Goal: Task Accomplishment & Management: Use online tool/utility

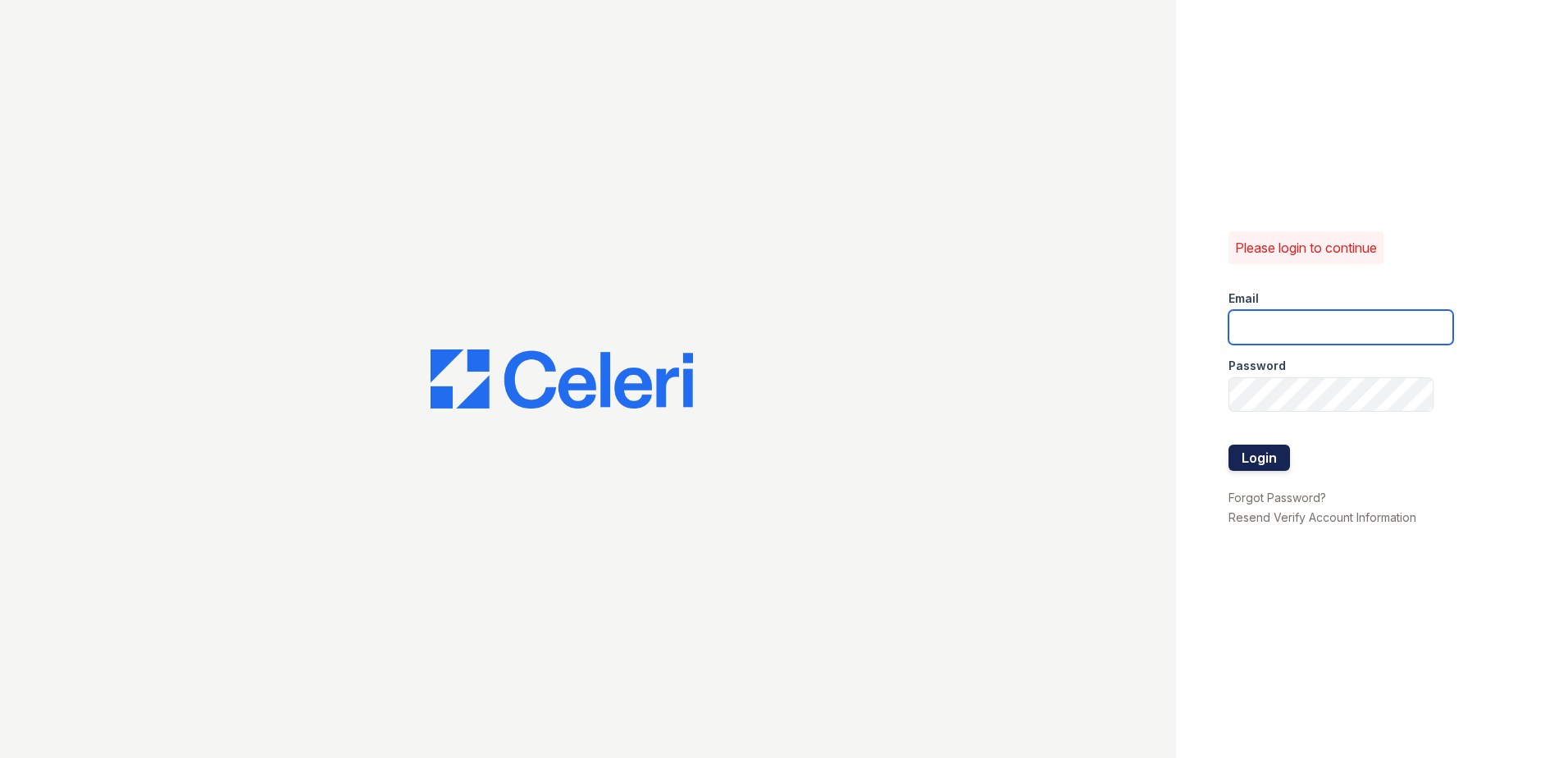
type input "[PERSON_NAME][EMAIL_ADDRESS][DOMAIN_NAME]"
click at [1272, 466] on button "Login" at bounding box center [1259, 458] width 62 height 27
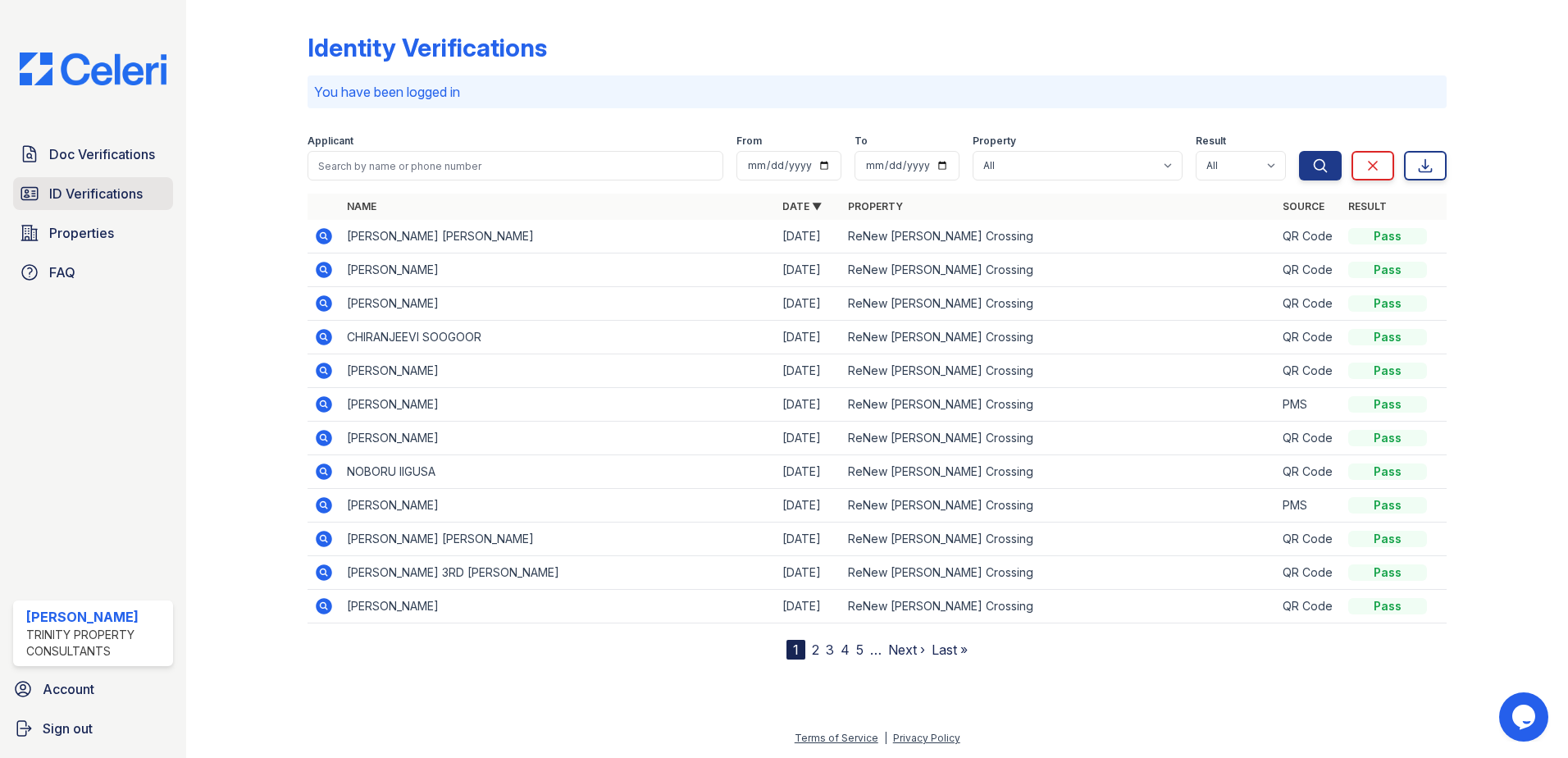
click at [120, 194] on span "ID Verifications" at bounding box center [96, 194] width 93 height 20
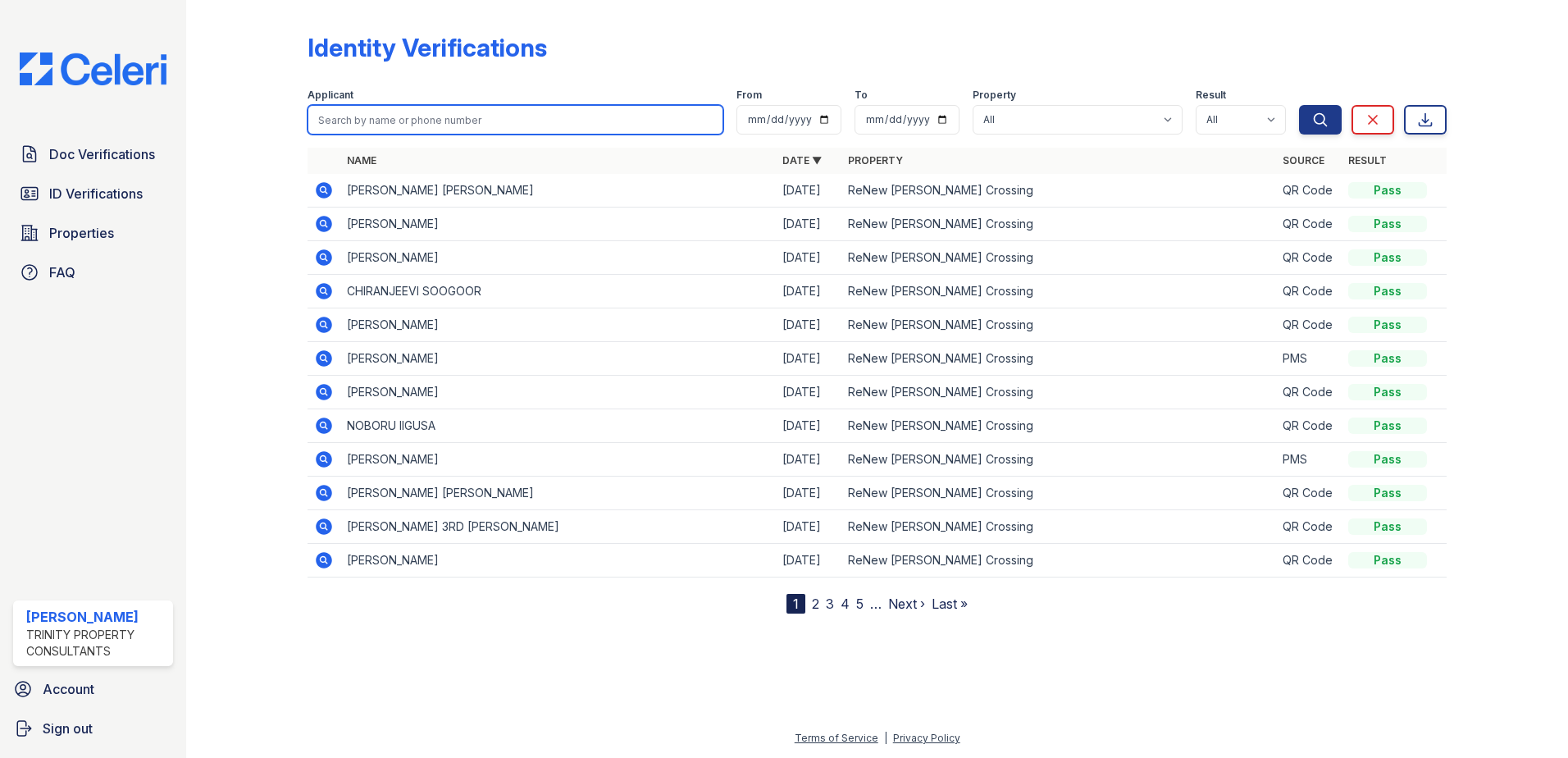
click at [402, 113] on input "search" at bounding box center [516, 119] width 416 height 29
type input "arthes"
click at [1298, 105] on button "Search" at bounding box center [1319, 119] width 42 height 29
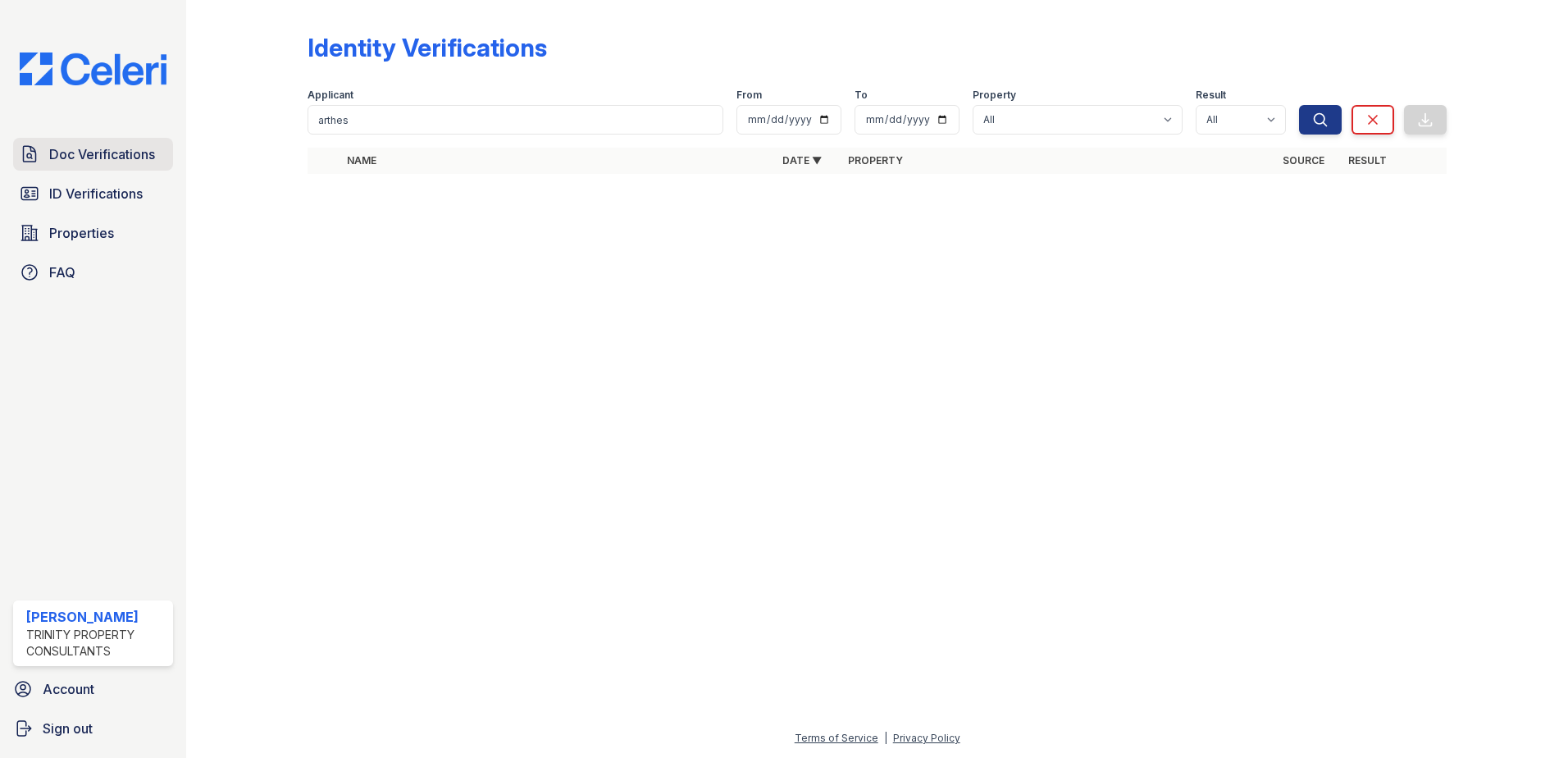
click at [131, 146] on span "Doc Verifications" at bounding box center [101, 154] width 106 height 20
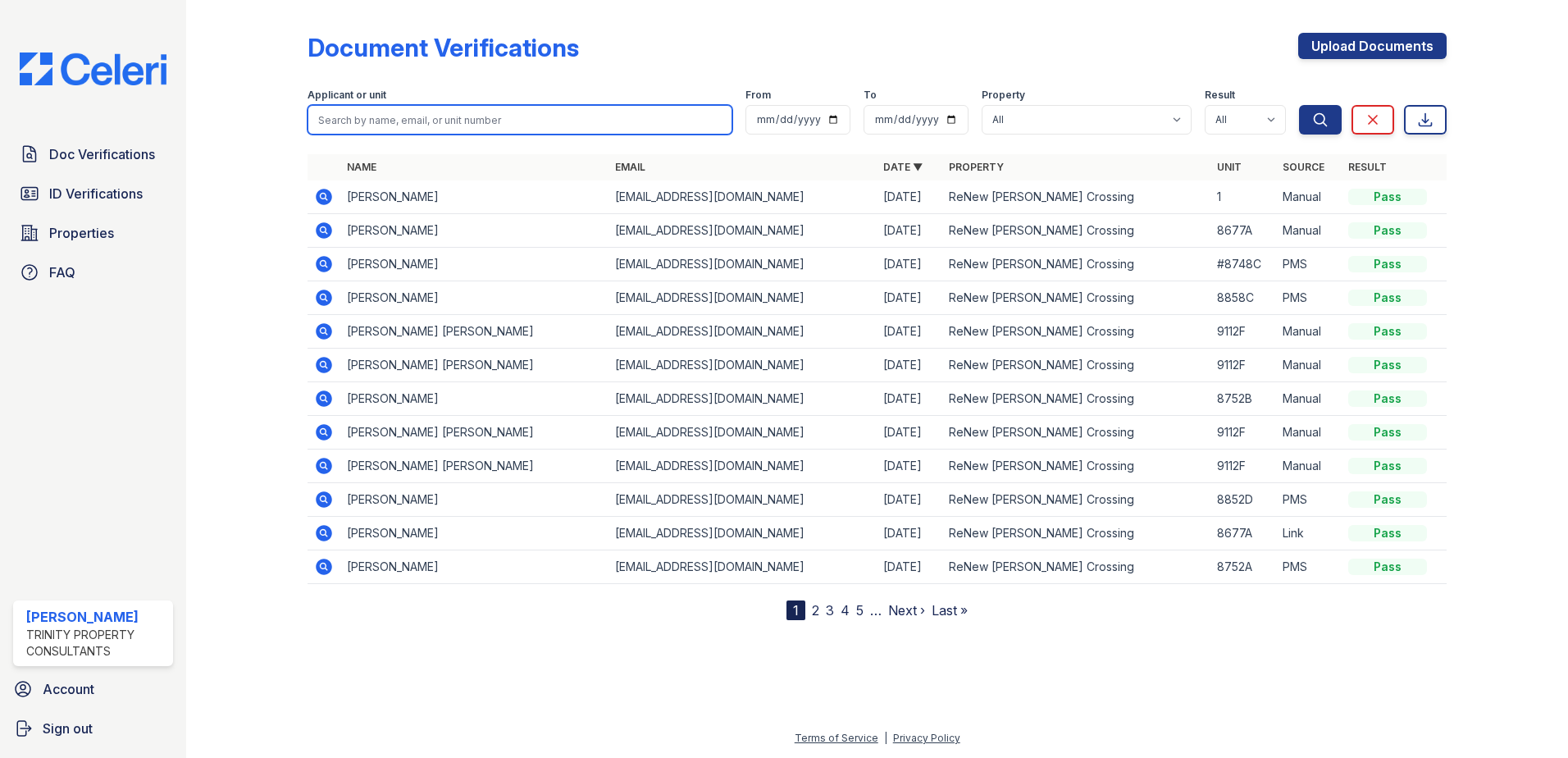
click at [365, 114] on input "search" at bounding box center [520, 119] width 425 height 29
type input "arthes"
click at [1298, 105] on button "Search" at bounding box center [1319, 119] width 42 height 29
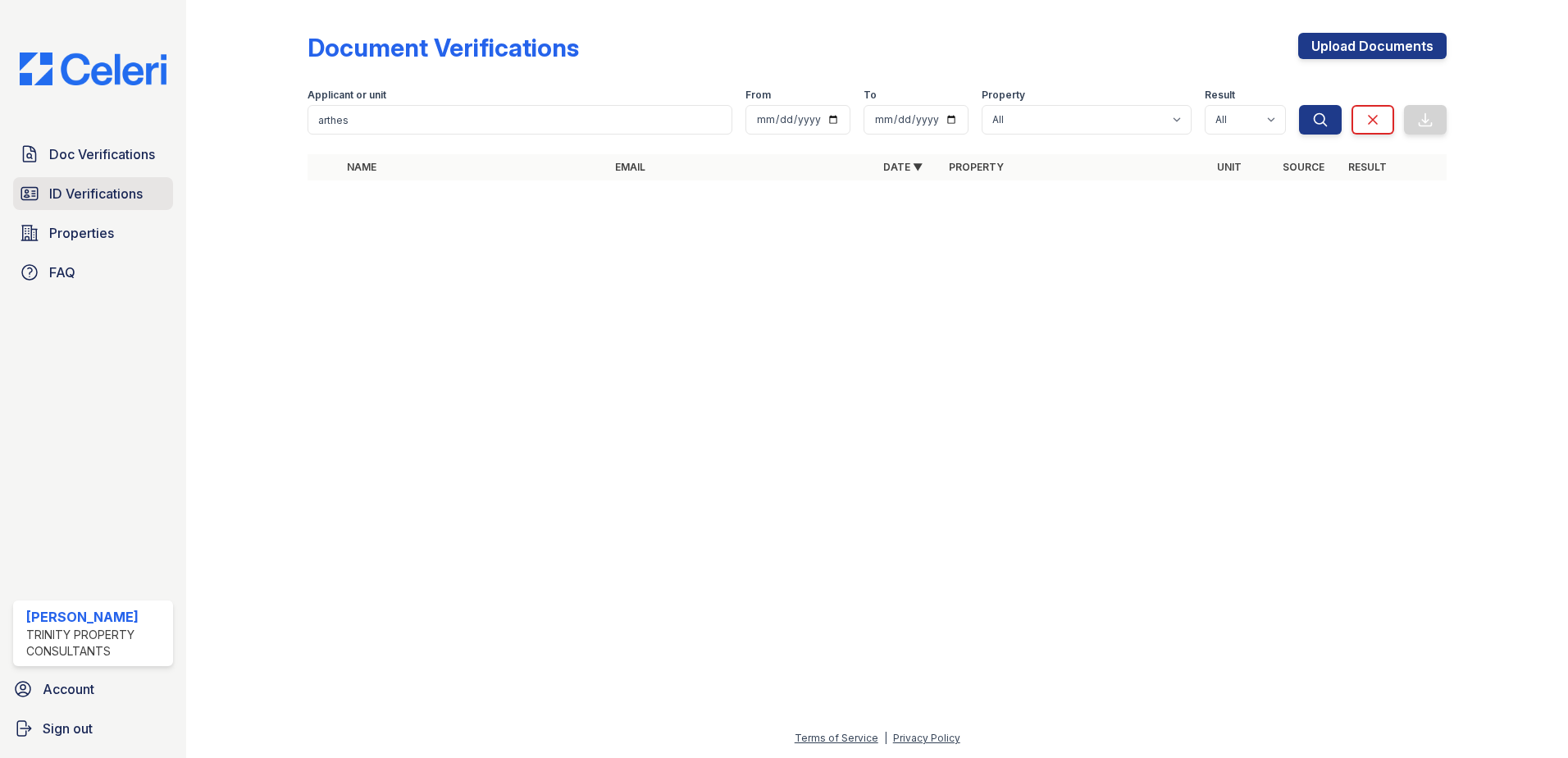
click at [90, 198] on span "ID Verifications" at bounding box center [96, 194] width 93 height 20
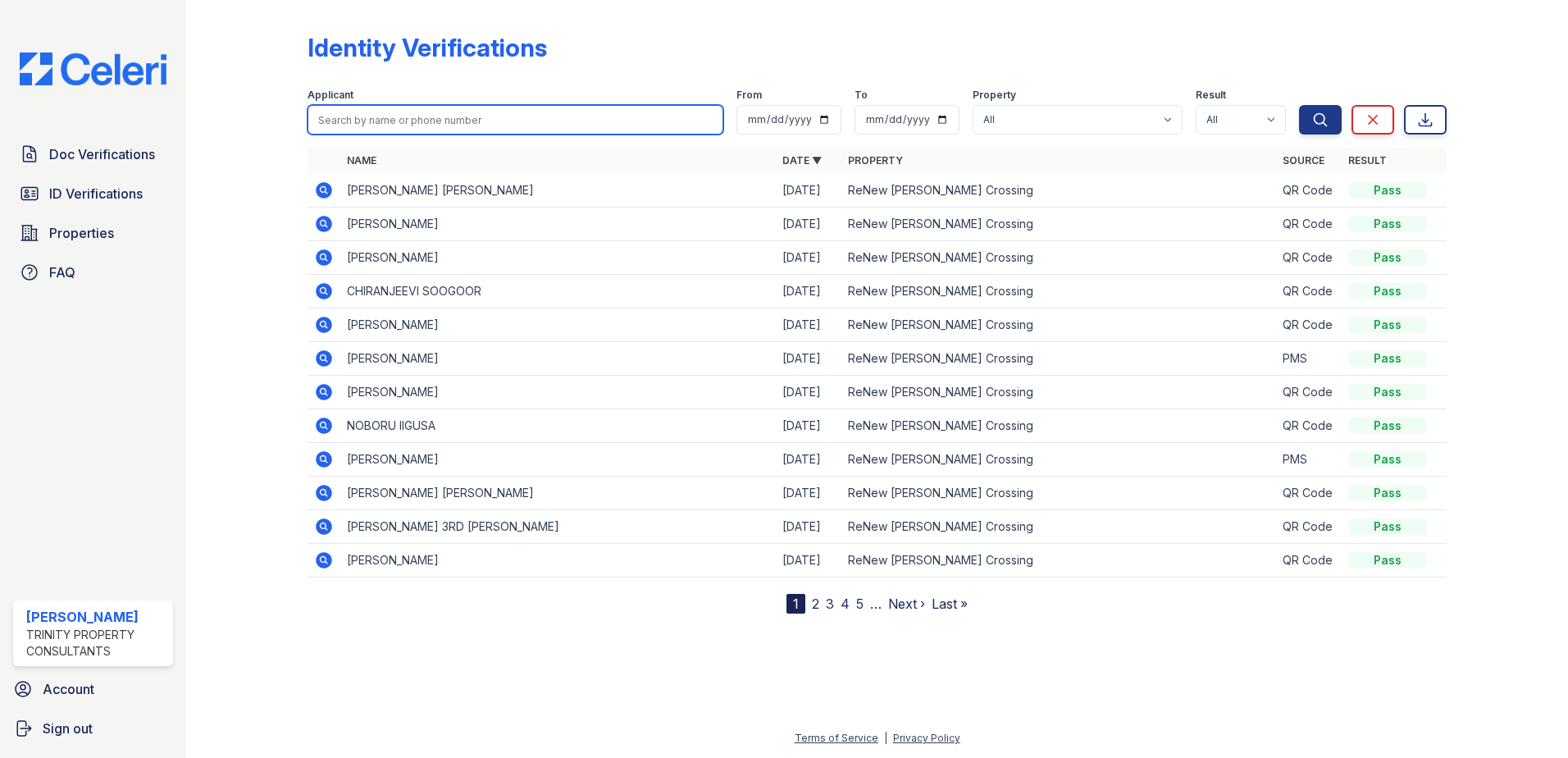
click at [471, 129] on input "search" at bounding box center [516, 119] width 416 height 29
type input "a"
